Goal: Check status: Check status

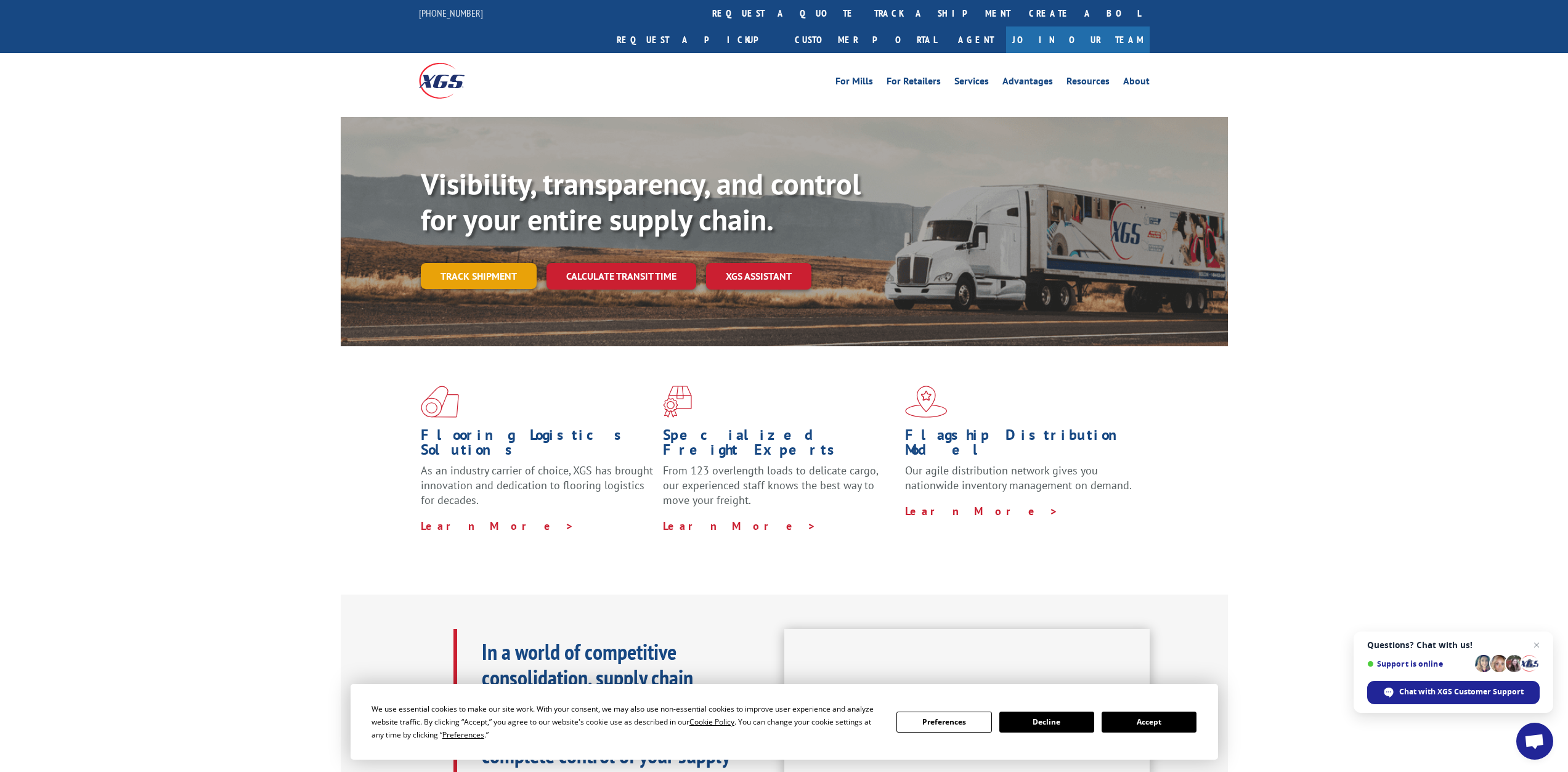
click at [481, 263] on link "Track shipment" at bounding box center [478, 275] width 116 height 26
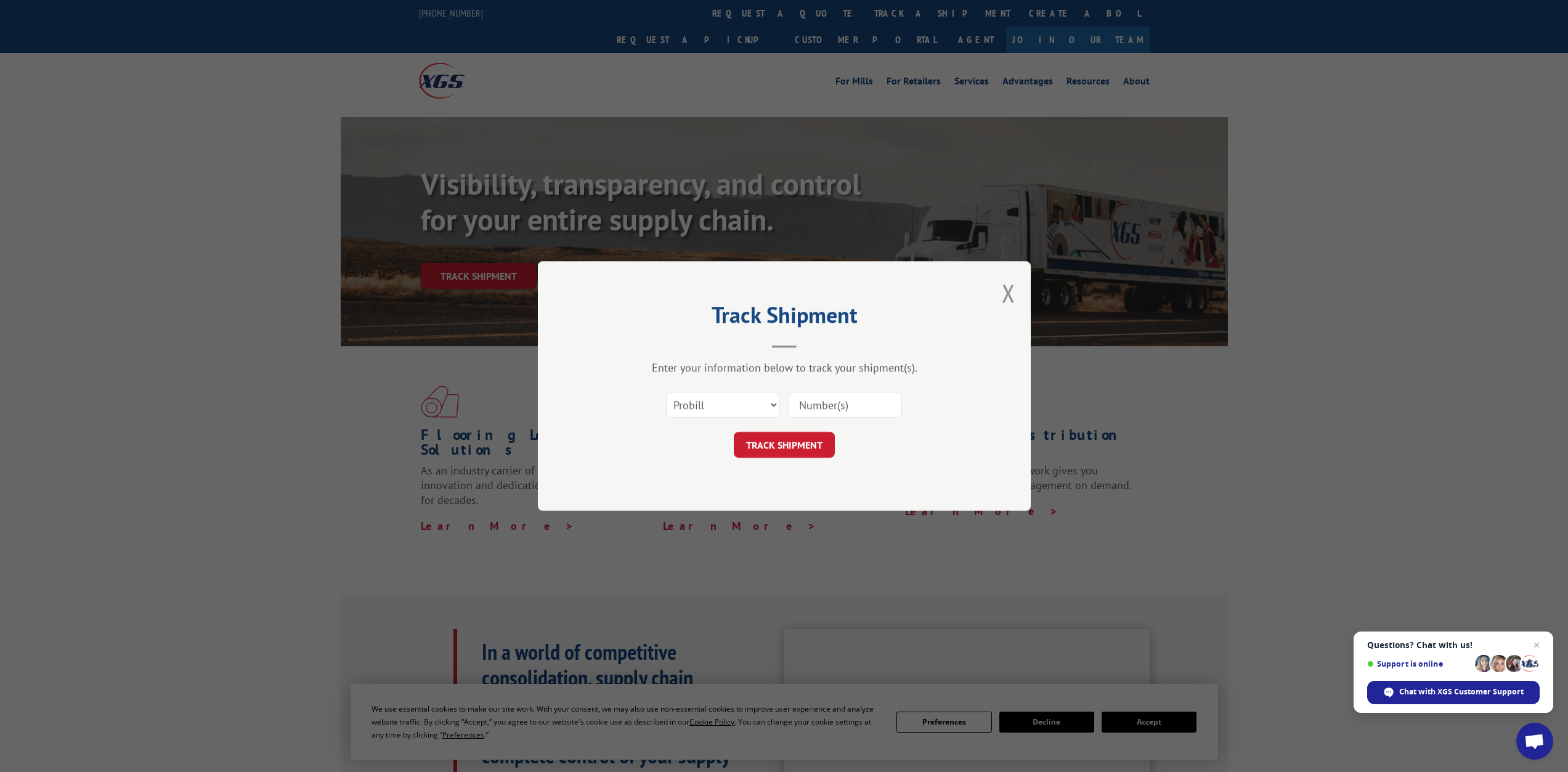
click at [862, 410] on input at bounding box center [845, 405] width 113 height 26
type input "17500424"
click button "TRACK SHIPMENT" at bounding box center [784, 444] width 101 height 26
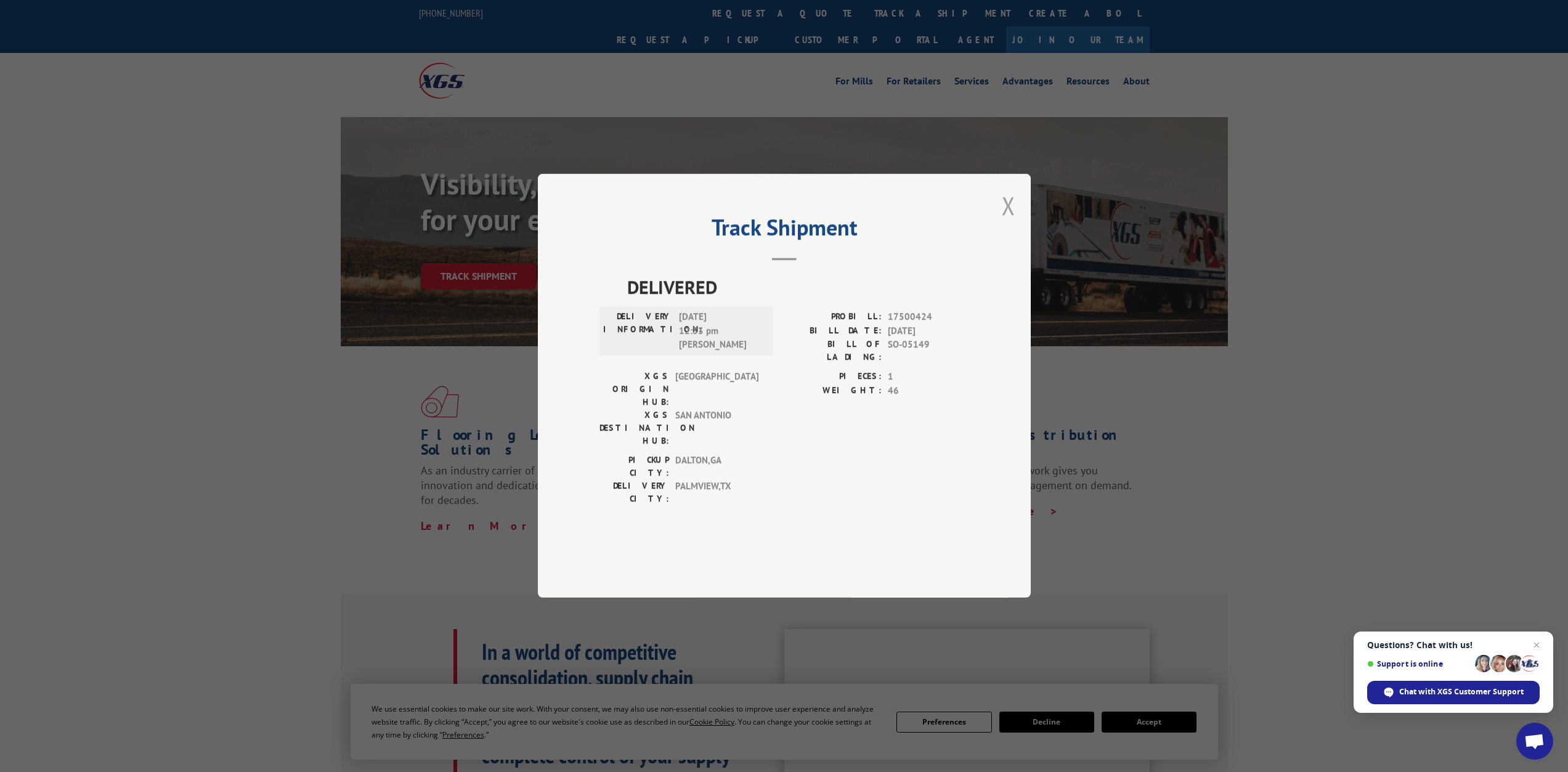
click at [1004, 222] on button "Close modal" at bounding box center [1008, 205] width 14 height 33
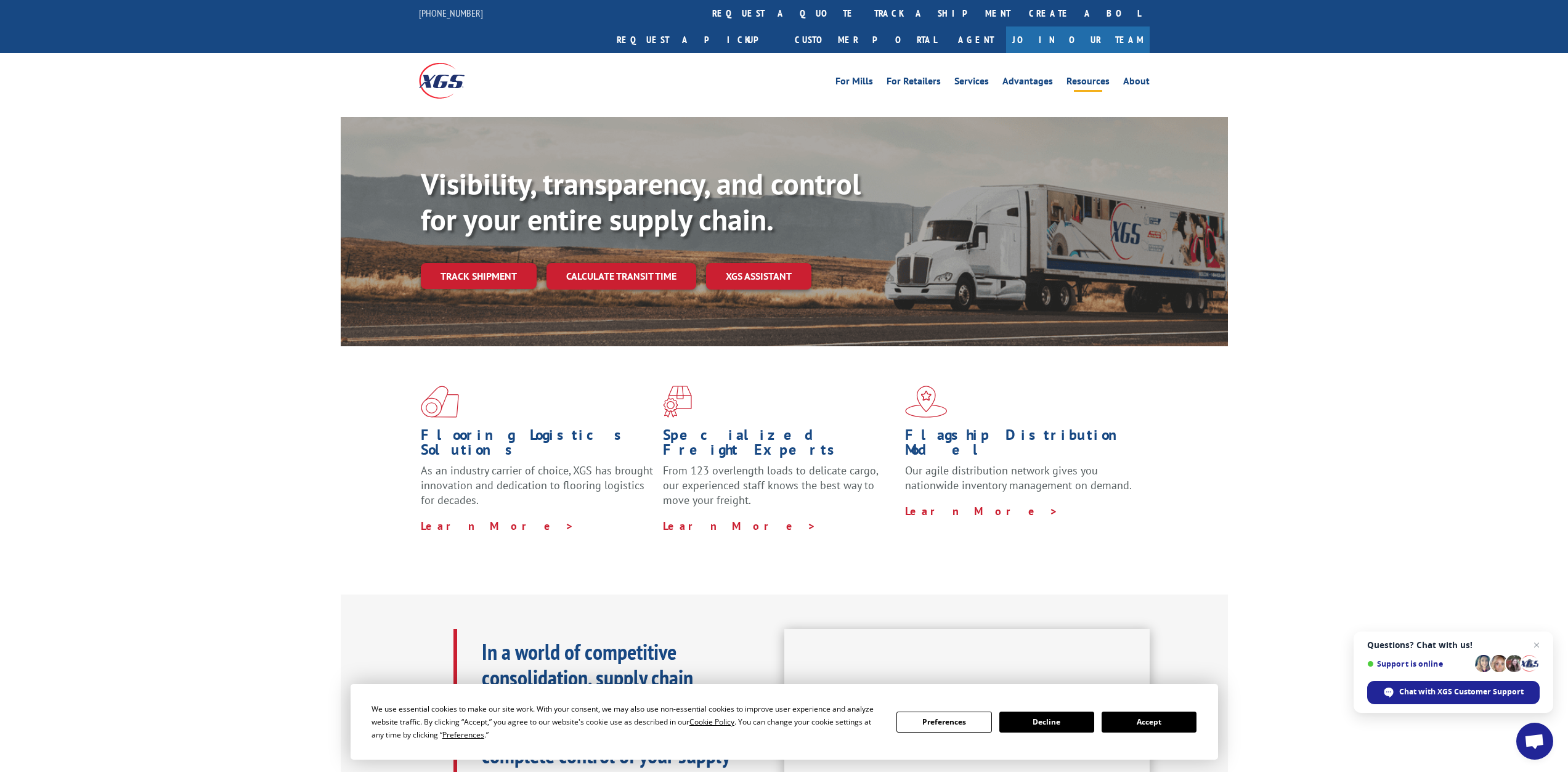
click at [1088, 76] on link "Resources" at bounding box center [1088, 83] width 43 height 14
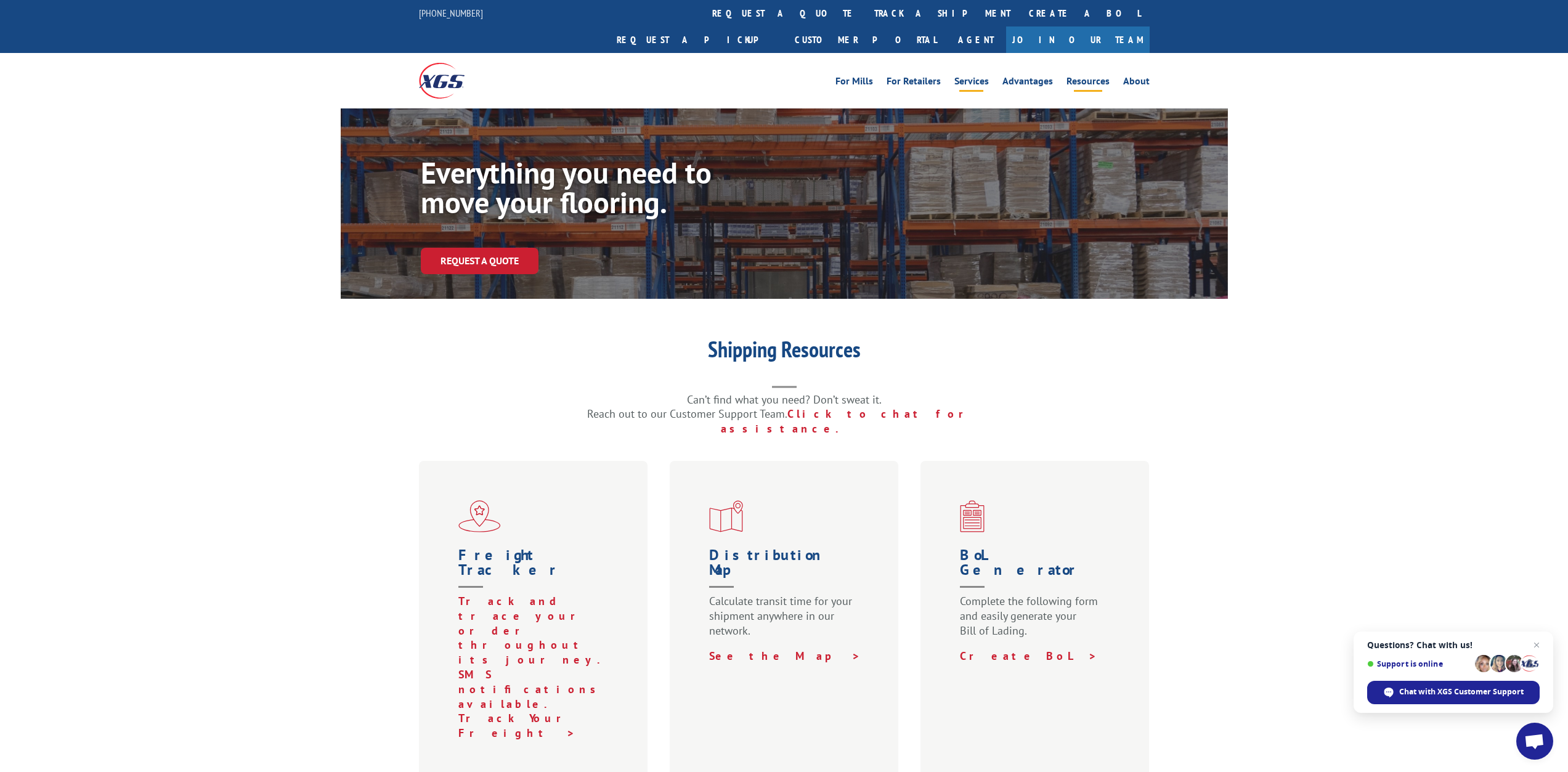
click at [978, 76] on link "Services" at bounding box center [972, 83] width 35 height 14
